Goal: Task Accomplishment & Management: Manage account settings

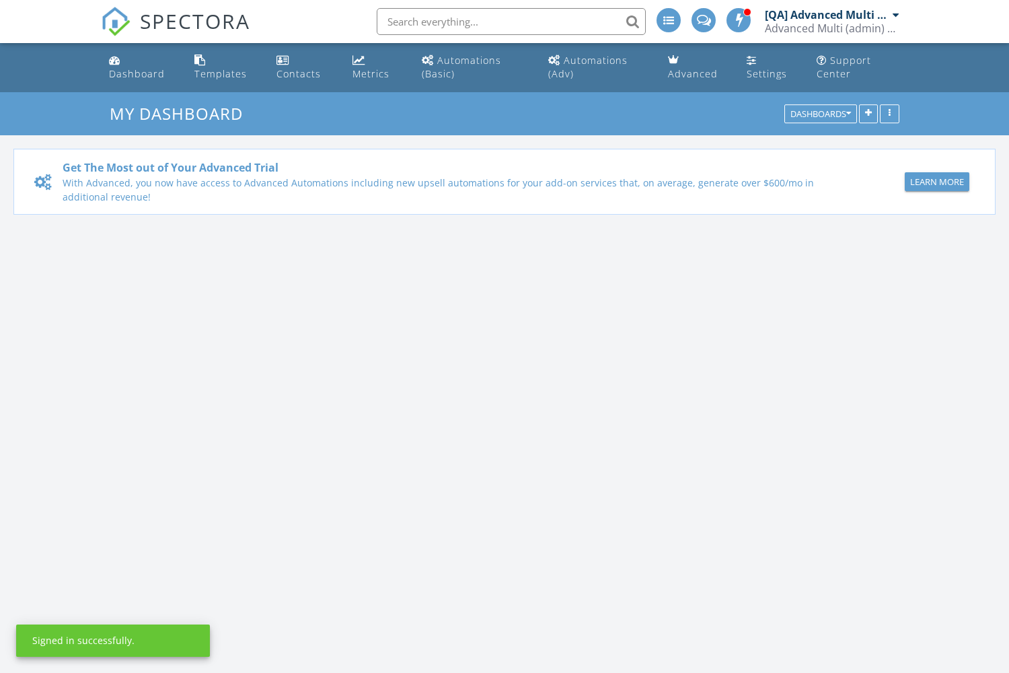
scroll to position [1225, 1009]
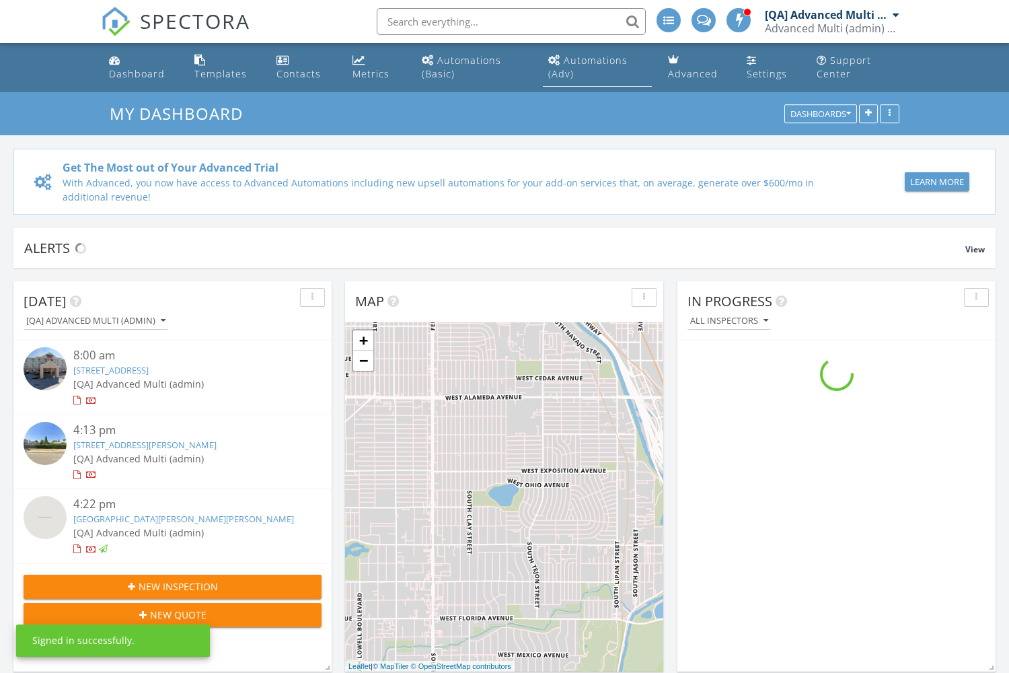
click at [596, 60] on div "Automations (Adv)" at bounding box center [587, 67] width 79 height 26
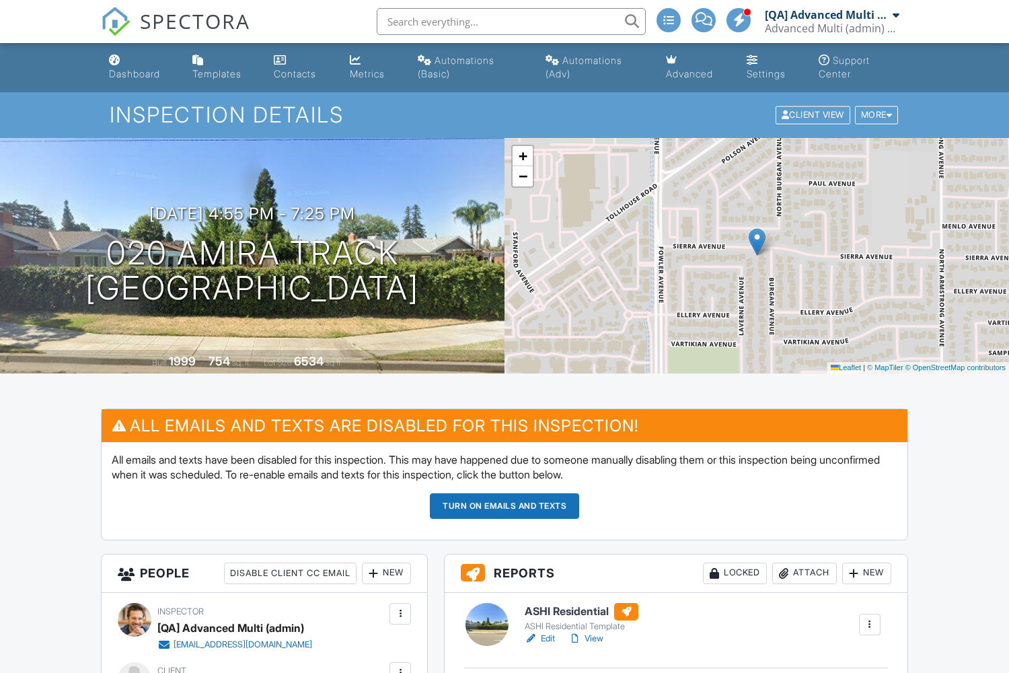
click at [504, 505] on button "Turn on emails and texts" at bounding box center [504, 506] width 149 height 26
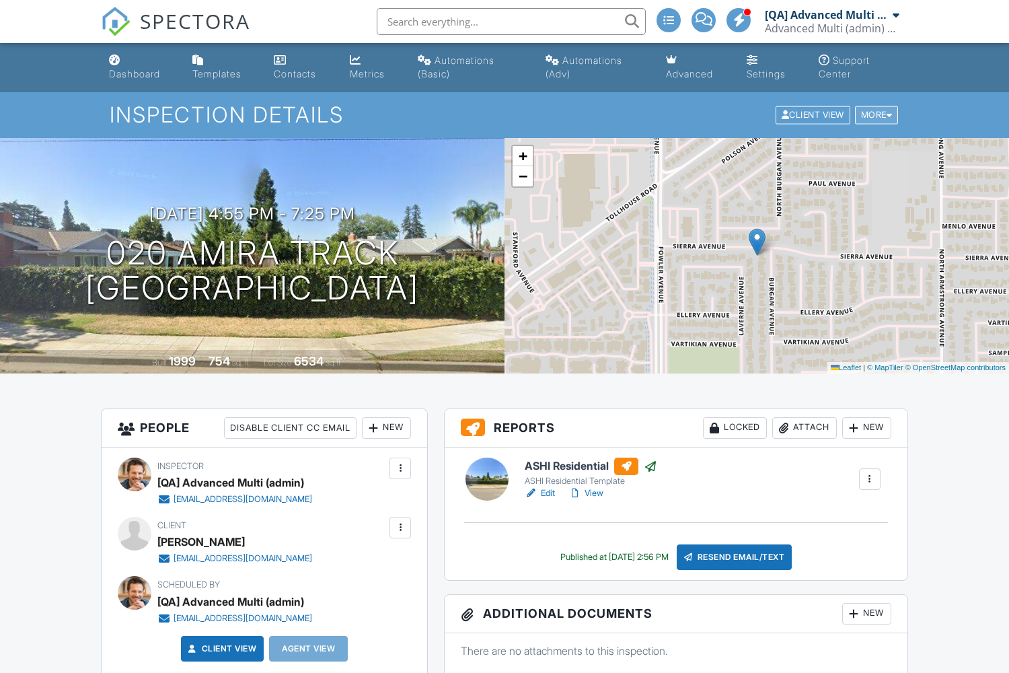
click at [874, 114] on div "More" at bounding box center [877, 115] width 44 height 18
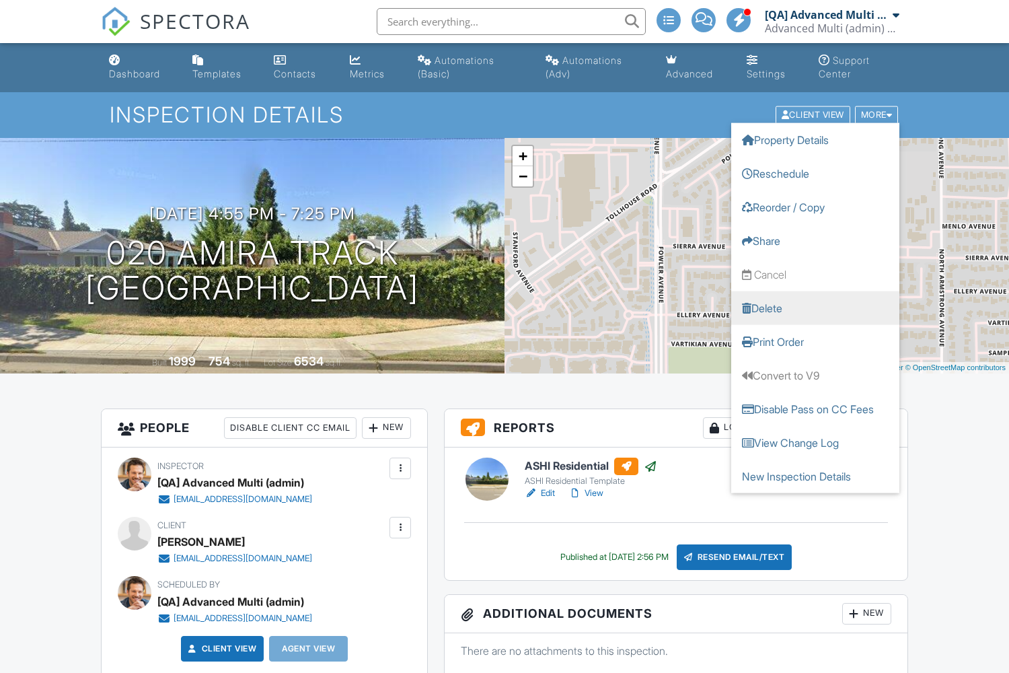
click at [815, 307] on link "Delete" at bounding box center [815, 308] width 168 height 34
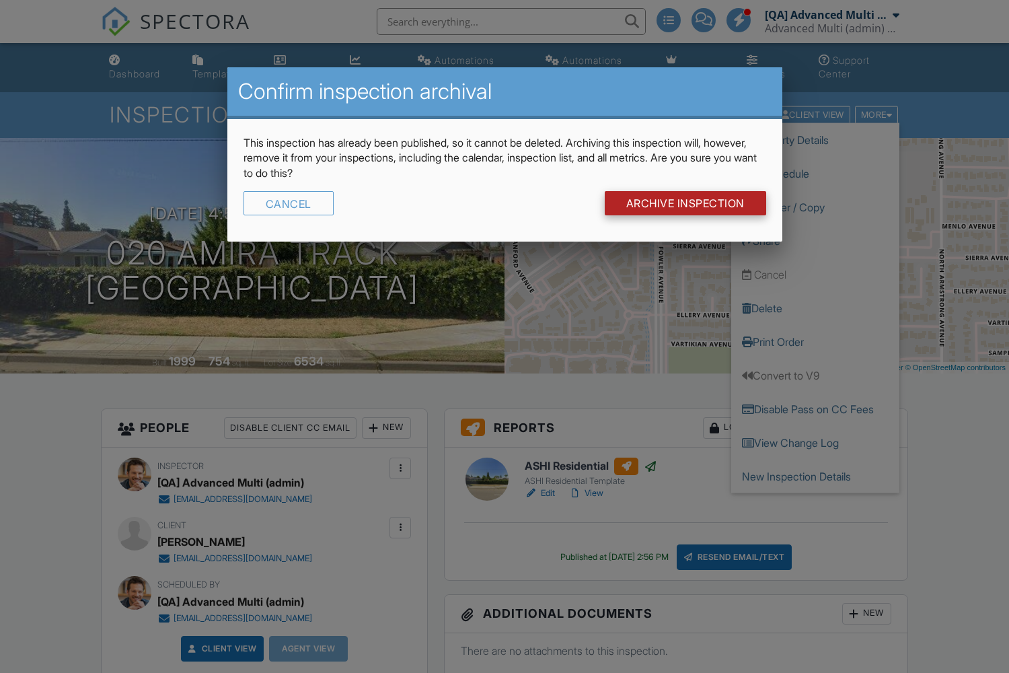
click at [683, 203] on input "Archive Inspection" at bounding box center [685, 203] width 161 height 24
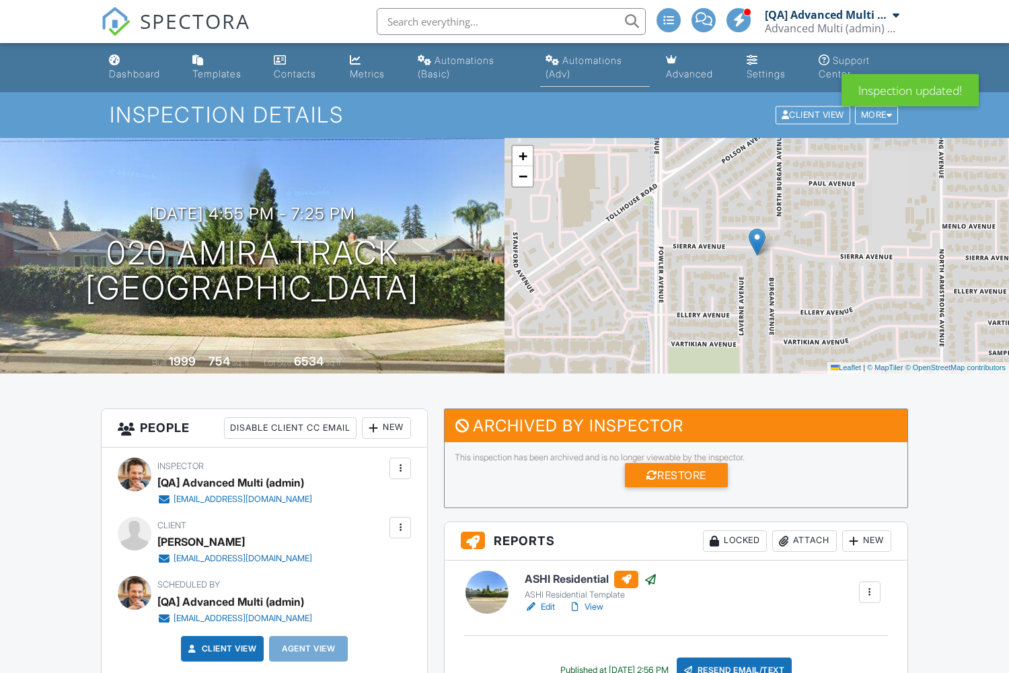
click at [593, 60] on div "Automations (Adv)" at bounding box center [583, 66] width 77 height 25
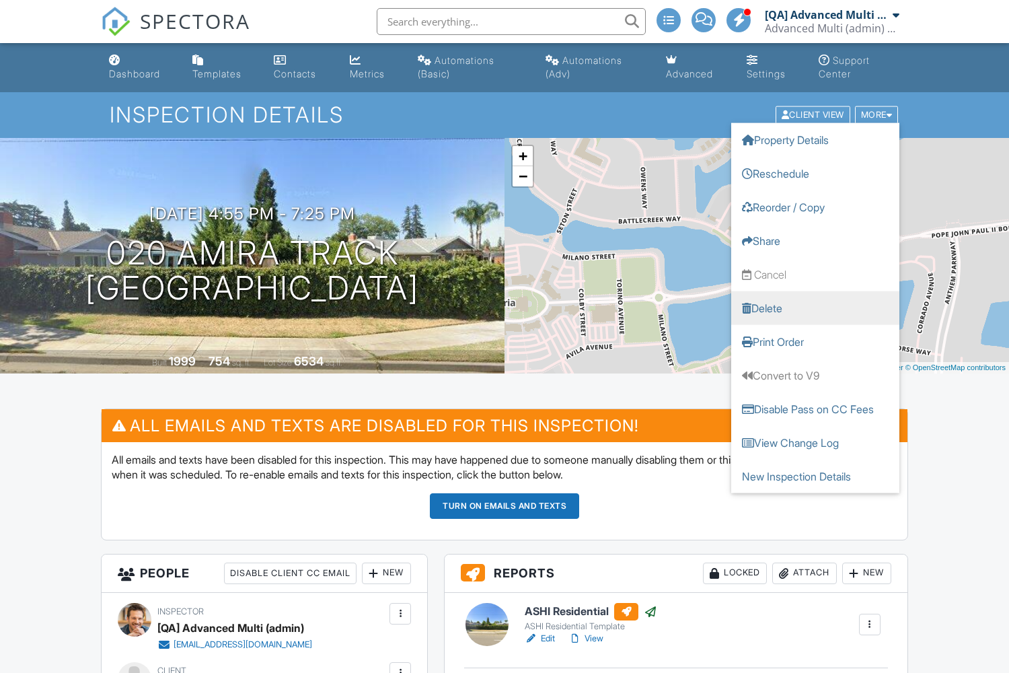
click at [815, 307] on link "Delete" at bounding box center [815, 308] width 168 height 34
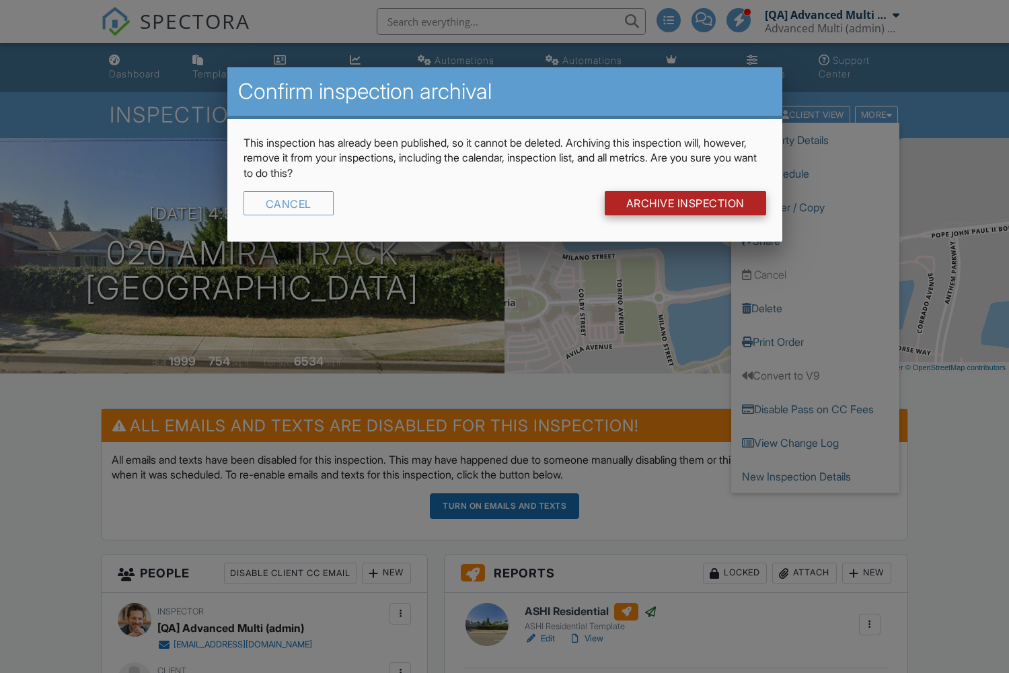
click at [683, 203] on input "Archive Inspection" at bounding box center [685, 203] width 161 height 24
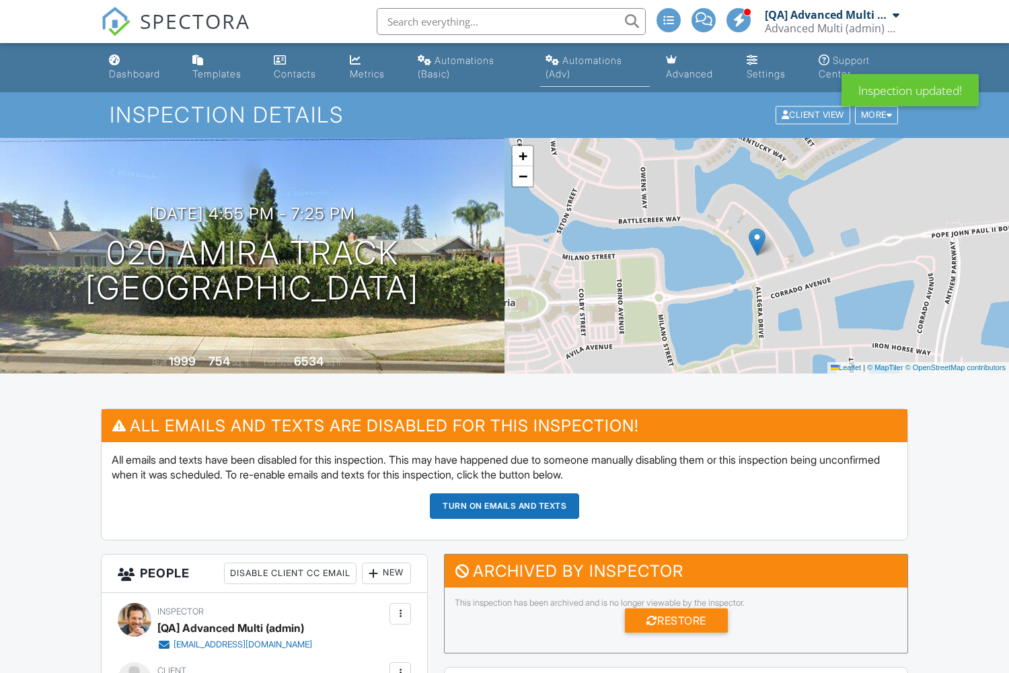
click at [593, 60] on div "Automations (Adv)" at bounding box center [583, 66] width 77 height 25
